Goal: Find specific page/section: Find specific page/section

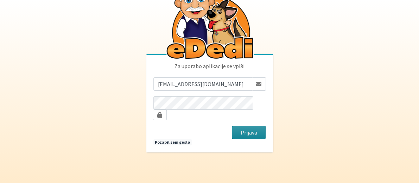
click at [243, 128] on button "Prijava" at bounding box center [249, 132] width 34 height 13
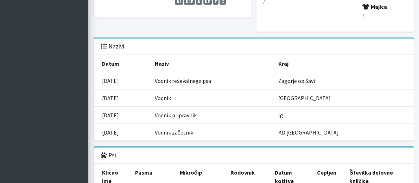
scroll to position [786, 0]
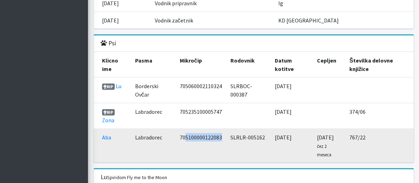
drag, startPoint x: 221, startPoint y: 125, endPoint x: 184, endPoint y: 128, distance: 37.8
click at [184, 129] on td "705100000122083" at bounding box center [201, 146] width 51 height 34
drag, startPoint x: 179, startPoint y: 127, endPoint x: 221, endPoint y: 126, distance: 41.9
click at [221, 129] on td "705100000122083" at bounding box center [201, 146] width 51 height 34
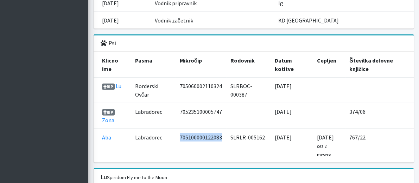
copy td "705100000122083"
